Goal: Ask a question

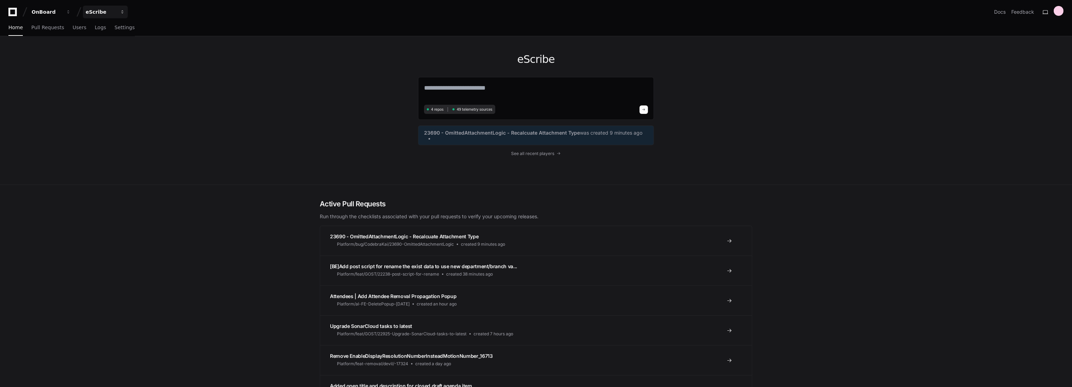
click at [98, 13] on div "eScribe" at bounding box center [101, 11] width 30 height 7
click at [107, 92] on span "OnBoard" at bounding box center [108, 93] width 23 height 8
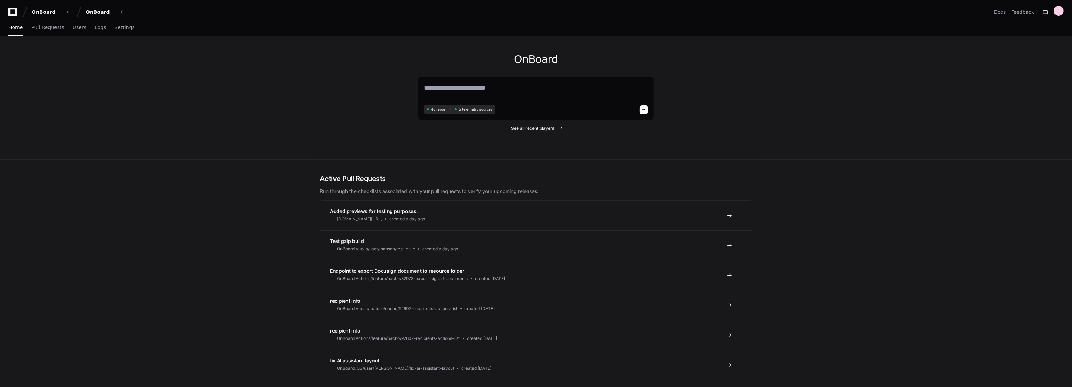
click at [523, 129] on span "See all recent players" at bounding box center [533, 128] width 43 height 6
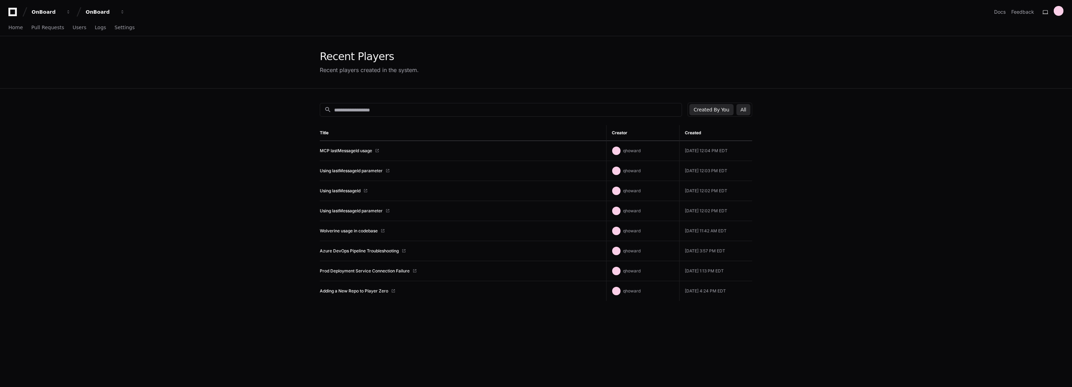
click at [740, 108] on button "All" at bounding box center [744, 109] width 14 height 11
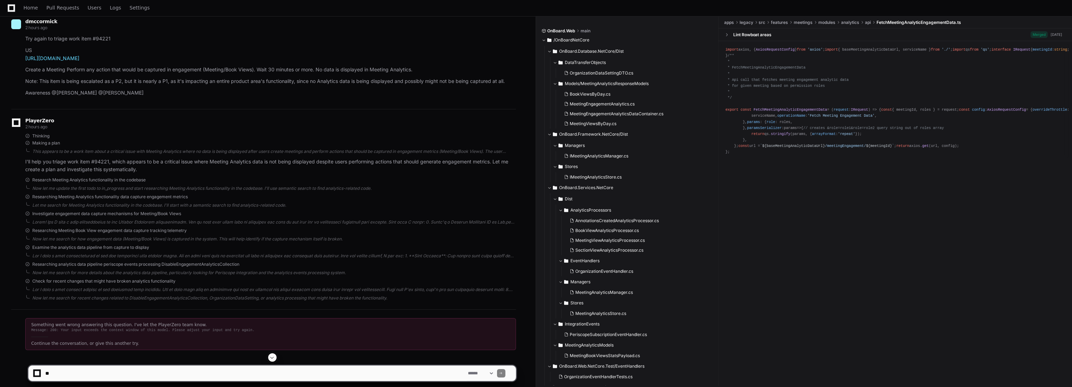
scroll to position [114, 0]
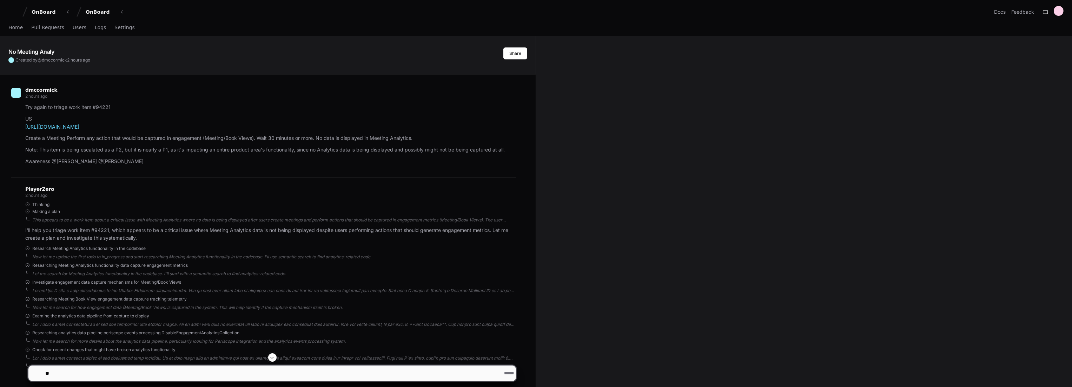
scroll to position [114, 0]
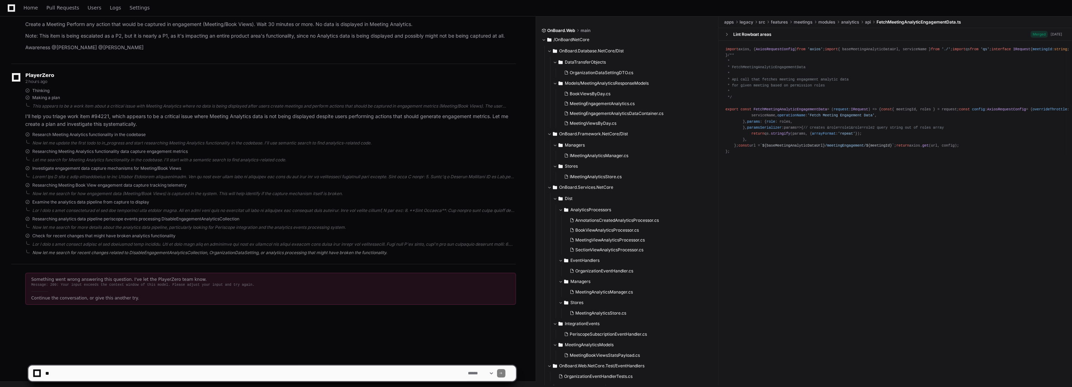
click at [174, 250] on div "Now let me search for recent changes related to DisableEngagementAnalyticsColle…" at bounding box center [274, 253] width 484 height 6
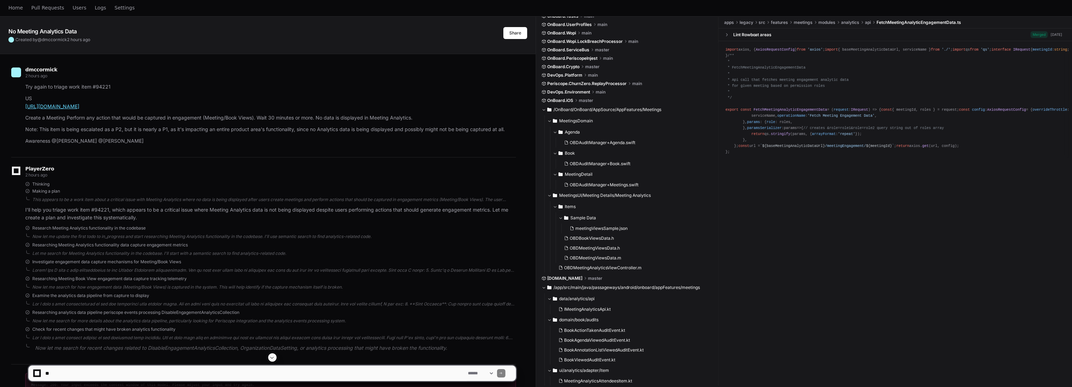
scroll to position [0, 0]
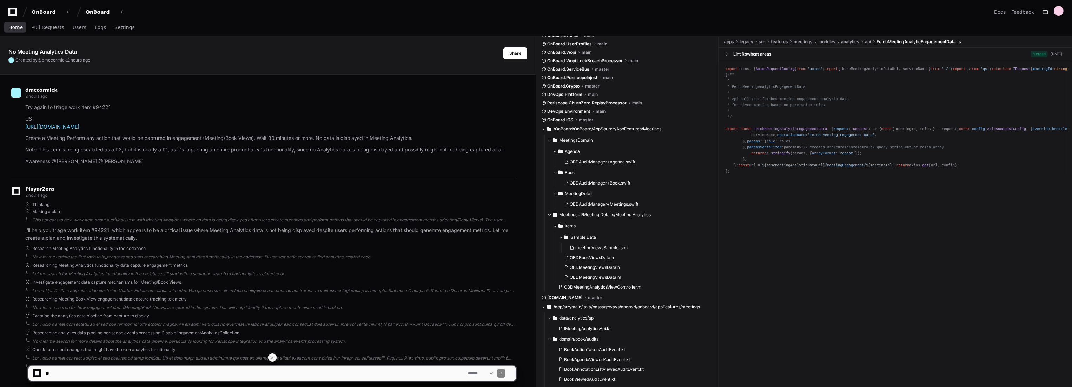
click at [12, 28] on span "Home" at bounding box center [15, 27] width 14 height 4
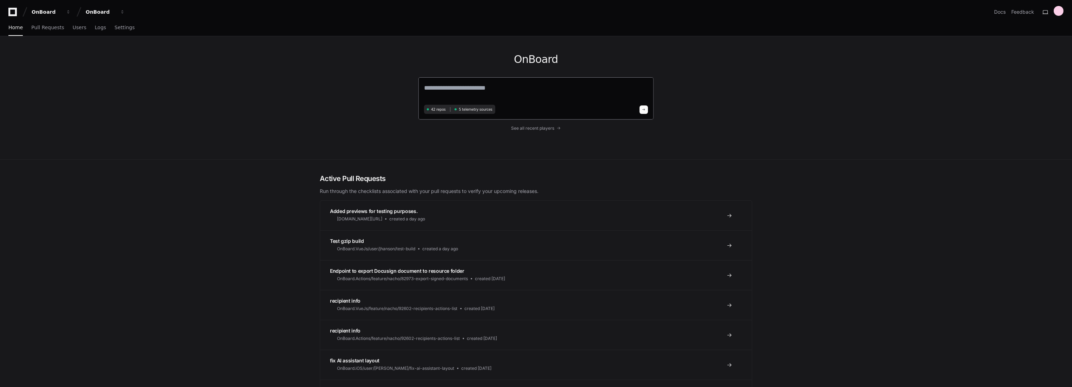
click at [519, 87] on textarea at bounding box center [536, 93] width 224 height 20
paste textarea "**********"
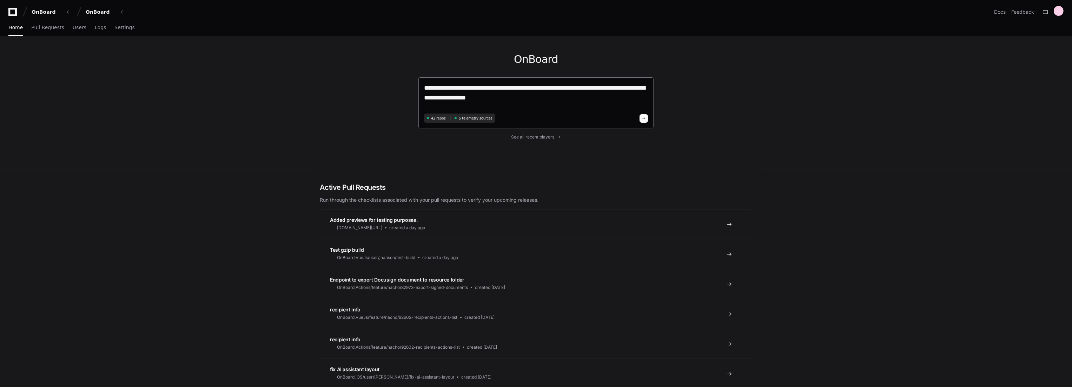
paste textarea "**********"
click at [580, 101] on textarea "**********" at bounding box center [536, 97] width 224 height 28
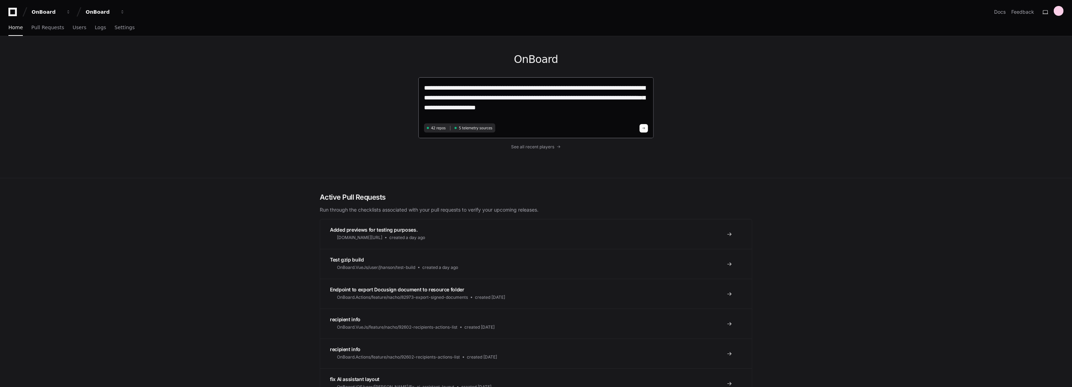
type textarea "**********"
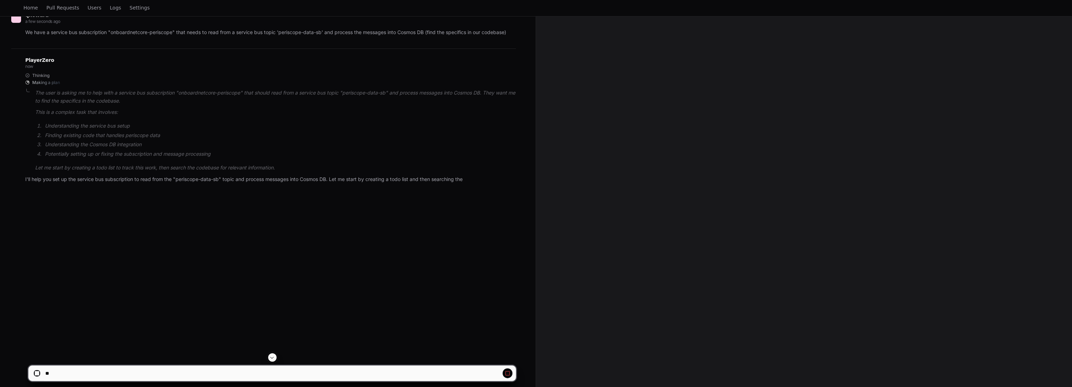
scroll to position [114, 0]
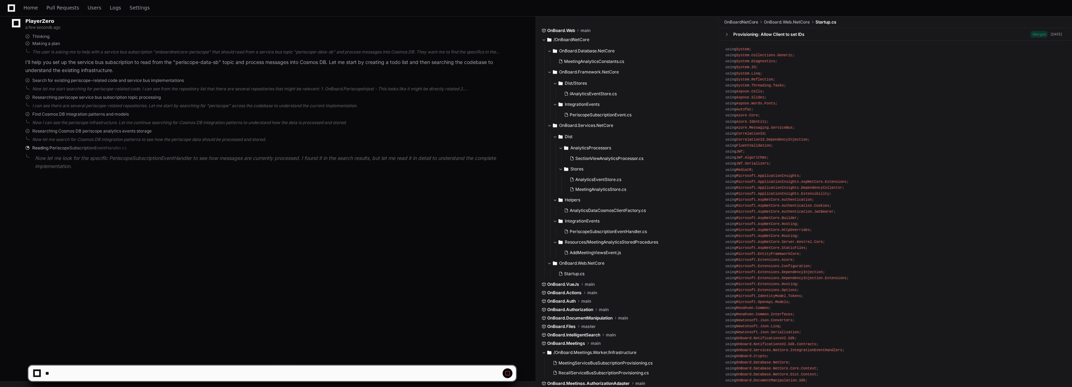
click at [68, 183] on div "qhoward a minute ago We have a service bus subscription "onboardnetcore-perisco…" at bounding box center [267, 74] width 519 height 226
click at [79, 249] on div "qhoward a minute ago We have a service bus subscription "onboardnetcore-perisco…" at bounding box center [267, 154] width 519 height 387
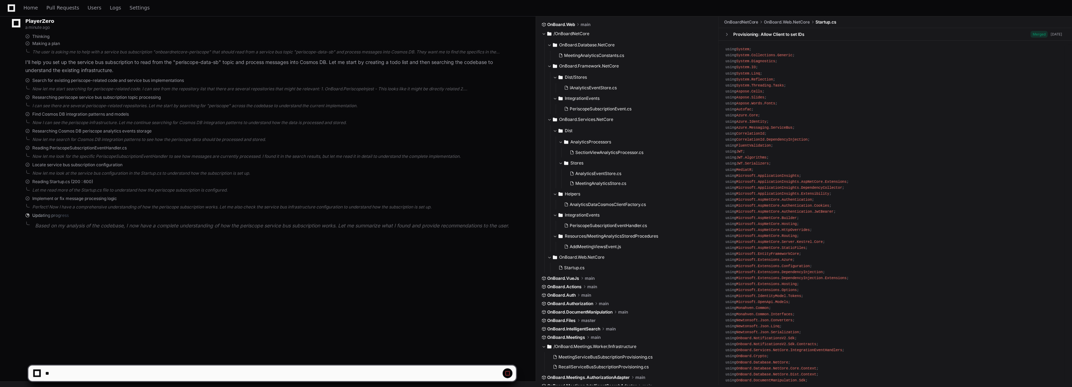
scroll to position [0, 0]
click at [86, 261] on div "qhoward a minute ago We have a service bus subscription "onboardnetcore-perisco…" at bounding box center [267, 154] width 519 height 387
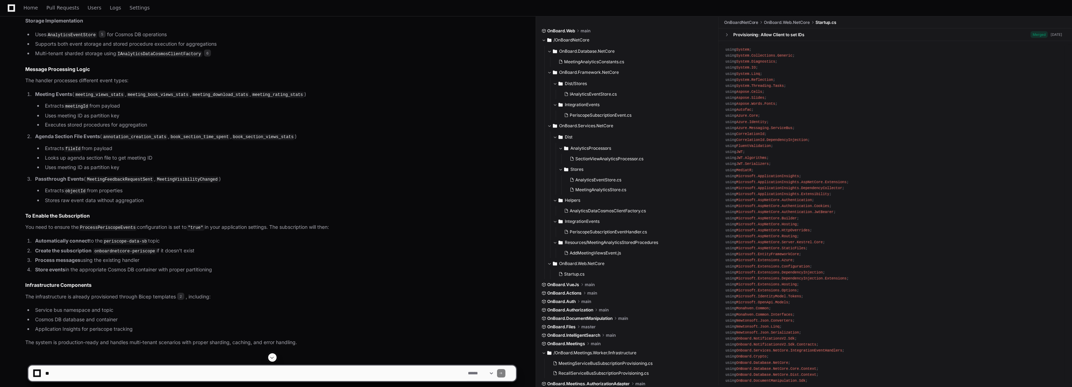
scroll to position [631, 0]
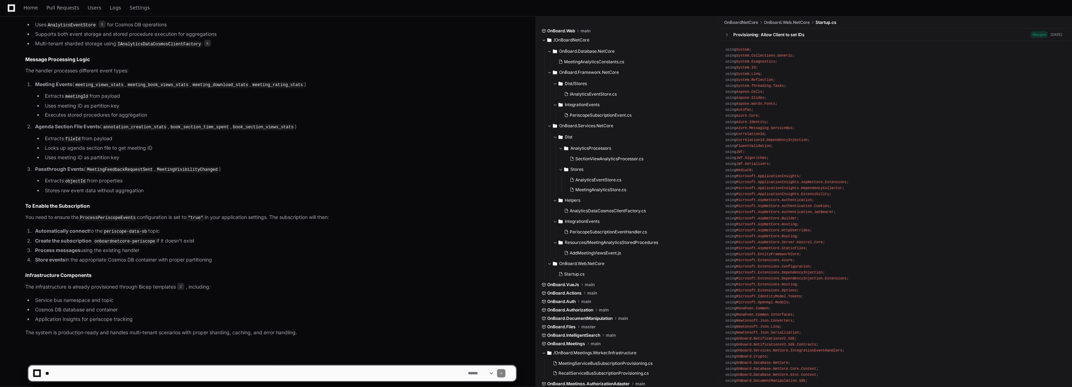
click at [101, 246] on li "Process messages using the existing handler" at bounding box center [274, 250] width 483 height 8
click at [93, 246] on li "Process messages using the existing handler" at bounding box center [274, 250] width 483 height 8
click at [104, 256] on li "Store events in the appropriate Cosmos DB container with proper partitioning" at bounding box center [274, 260] width 483 height 8
click at [79, 229] on li "Automatically connect to the periscope-data-sb topic" at bounding box center [274, 231] width 483 height 8
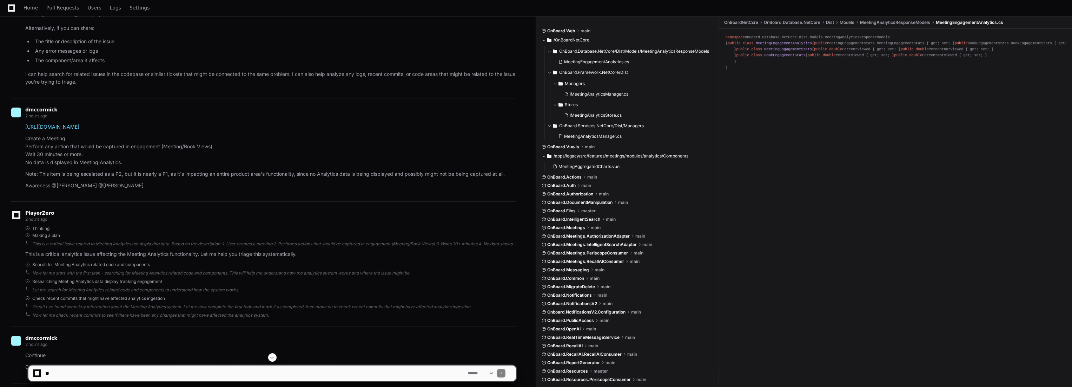
scroll to position [469, 0]
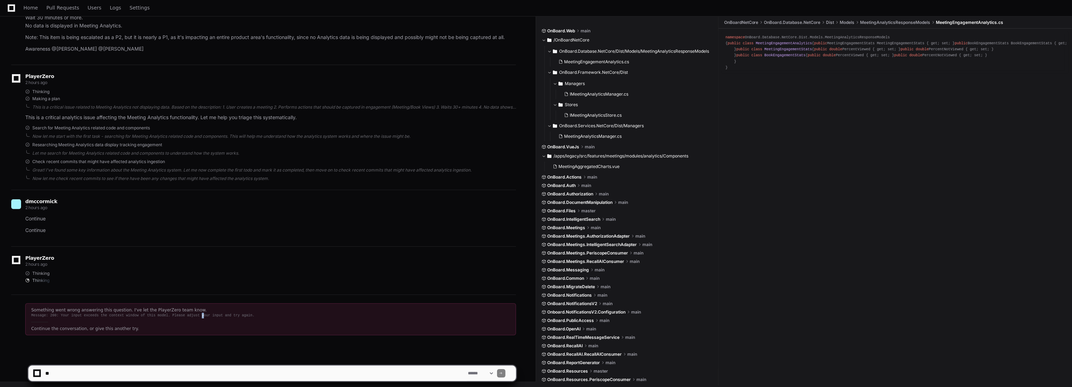
click at [186, 314] on div "Message: 200: Your input exceeds the context window of this model. Please adjus…" at bounding box center [270, 316] width 479 height 6
click at [53, 328] on div "Continue the conversation, or give this another try." at bounding box center [270, 329] width 479 height 6
